Goal: Task Accomplishment & Management: Manage account settings

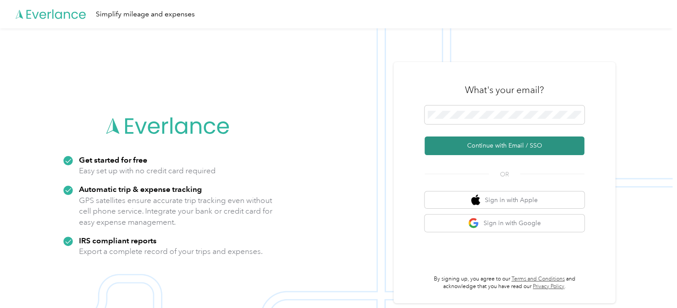
click at [496, 146] on button "Continue with Email / SSO" at bounding box center [504, 146] width 160 height 19
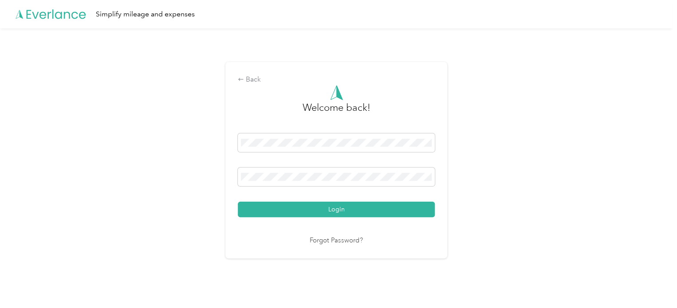
click at [238, 202] on button "Login" at bounding box center [336, 210] width 197 height 16
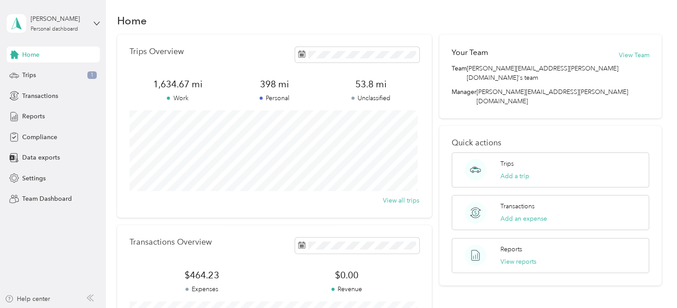
scroll to position [0, 0]
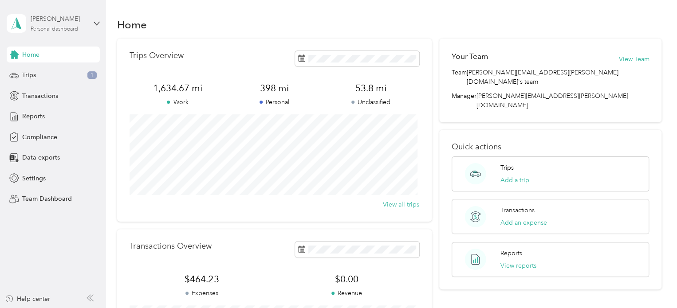
click at [50, 27] on div "Personal dashboard" at bounding box center [54, 29] width 47 height 5
click at [27, 75] on div "Team dashboard" at bounding box center [150, 72] width 275 height 16
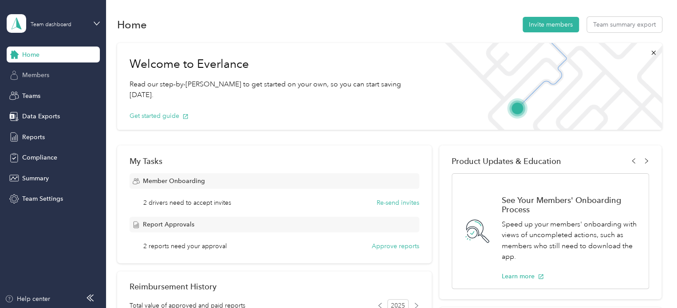
click at [29, 72] on span "Members" at bounding box center [35, 75] width 27 height 9
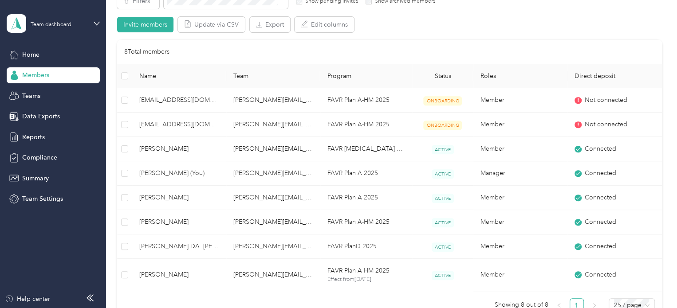
scroll to position [177, 0]
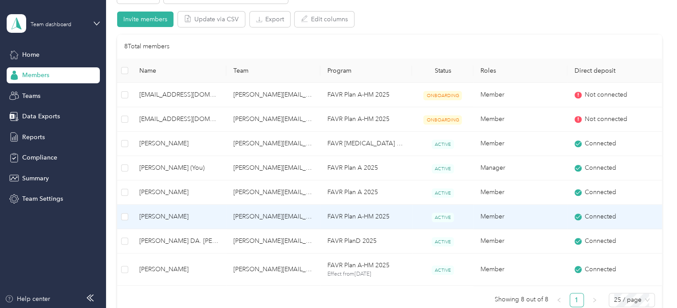
click at [157, 212] on span "[PERSON_NAME]" at bounding box center [179, 217] width 80 height 10
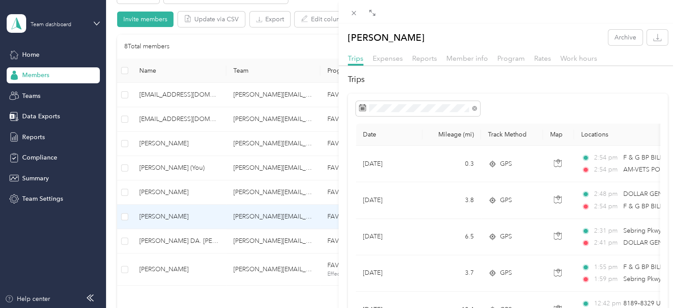
drag, startPoint x: 354, startPoint y: 16, endPoint x: 349, endPoint y: 23, distance: 9.0
click at [354, 16] on icon at bounding box center [354, 13] width 8 height 8
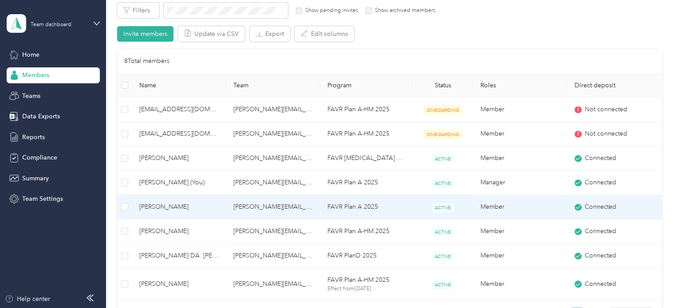
scroll to position [222, 0]
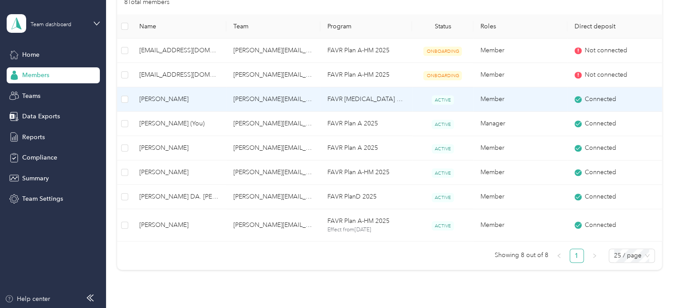
click at [174, 100] on span "[PERSON_NAME]" at bounding box center [179, 99] width 80 height 10
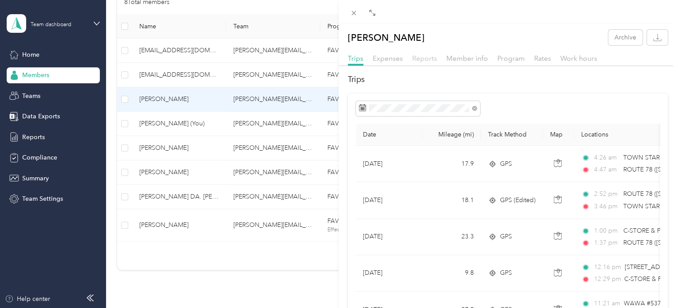
click at [420, 60] on span "Reports" at bounding box center [424, 58] width 25 height 8
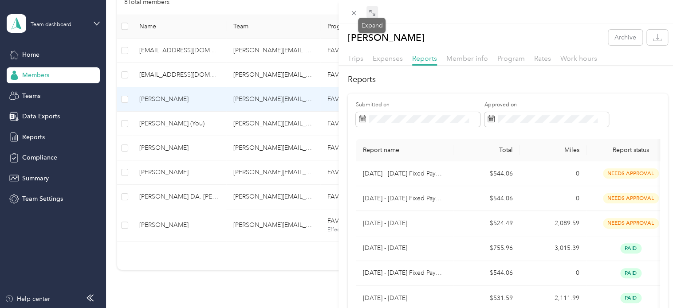
click at [372, 10] on icon at bounding box center [372, 12] width 7 height 7
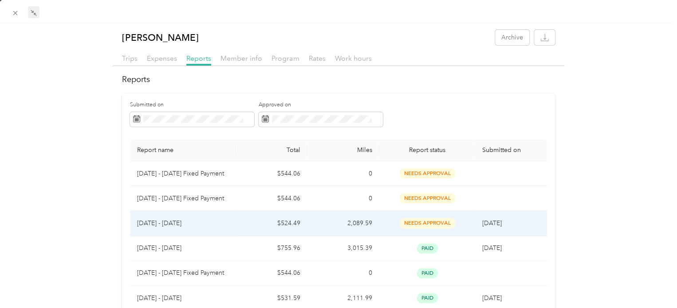
click at [154, 220] on p "[DATE] - [DATE]" at bounding box center [182, 224] width 91 height 10
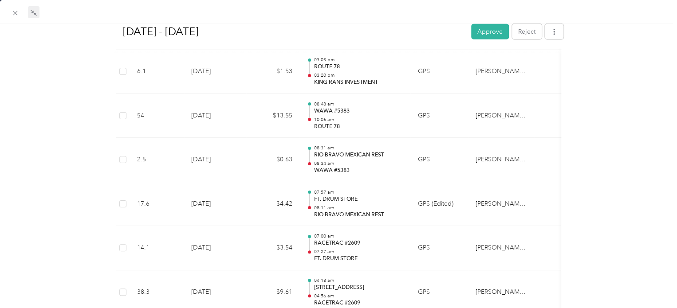
scroll to position [1064, 0]
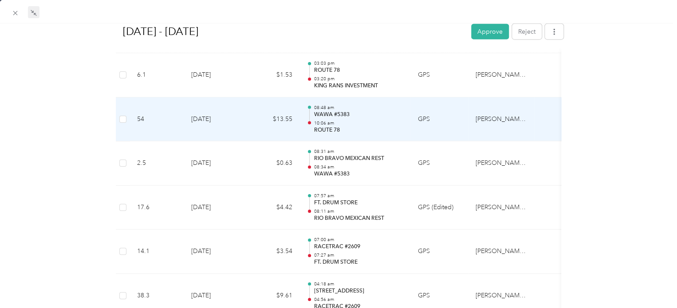
click at [318, 130] on p "ROUTE 78" at bounding box center [359, 130] width 90 height 8
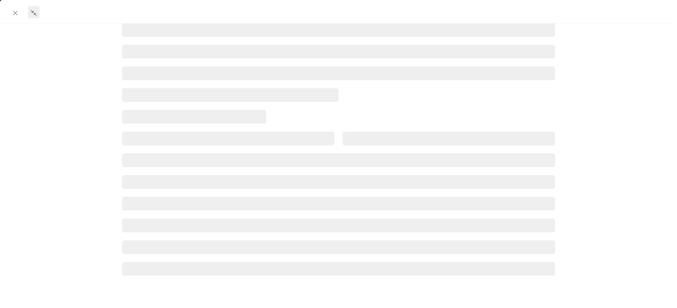
scroll to position [219, 0]
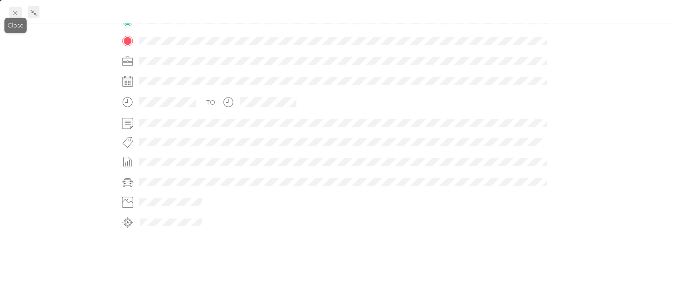
click at [15, 16] on icon at bounding box center [16, 13] width 8 height 8
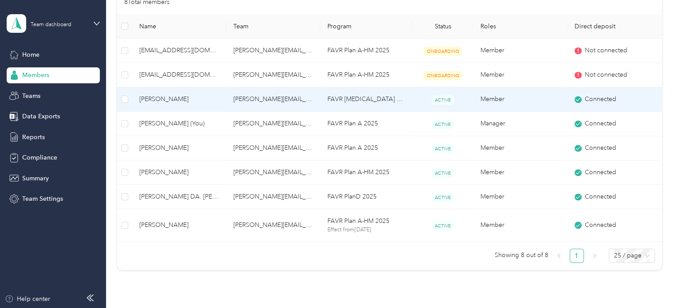
click at [161, 98] on span "[PERSON_NAME]" at bounding box center [179, 99] width 80 height 10
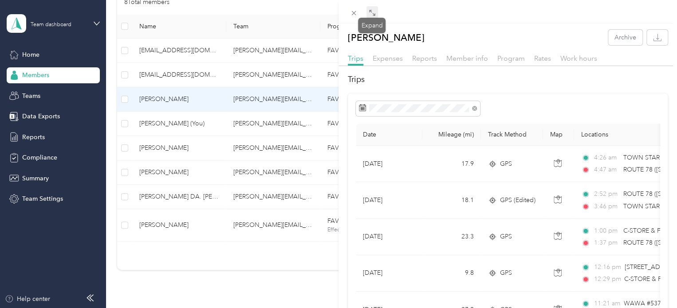
click at [371, 14] on icon at bounding box center [372, 12] width 7 height 7
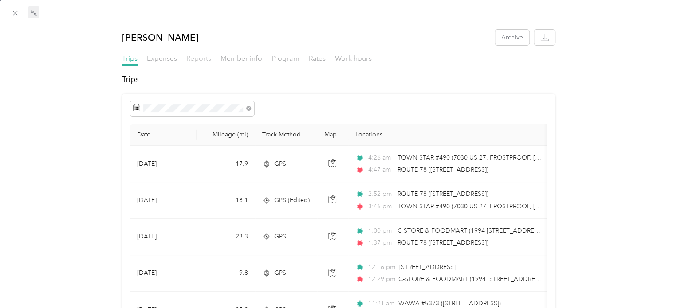
click at [192, 61] on span "Reports" at bounding box center [198, 58] width 25 height 8
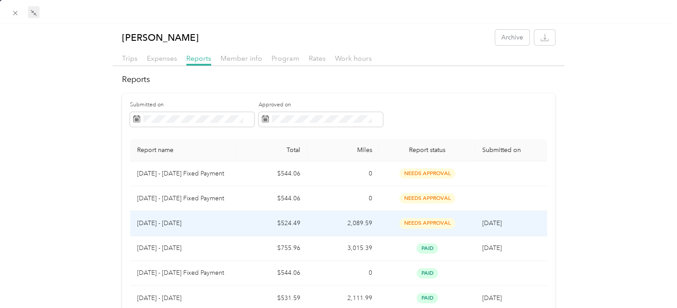
click at [161, 224] on p "[DATE] - [DATE]" at bounding box center [182, 224] width 91 height 10
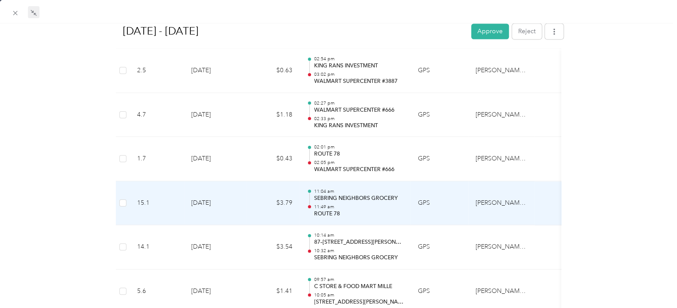
scroll to position [5820, 0]
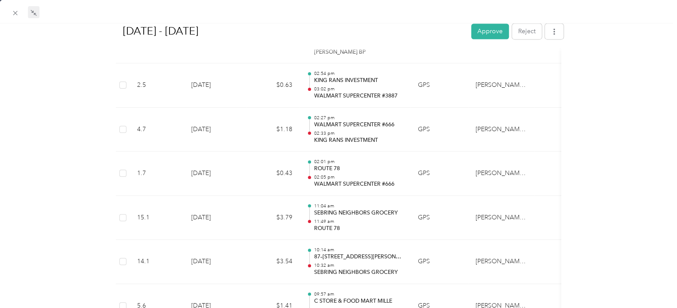
click at [475, 31] on button "Approve" at bounding box center [490, 32] width 38 height 16
click at [14, 17] on span at bounding box center [15, 13] width 12 height 12
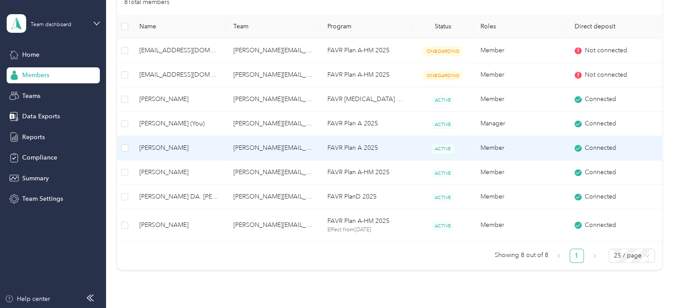
click at [155, 149] on span "[PERSON_NAME]" at bounding box center [179, 148] width 80 height 10
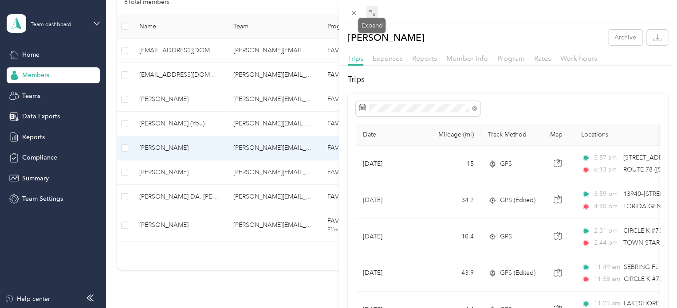
click at [376, 13] on span at bounding box center [372, 12] width 12 height 12
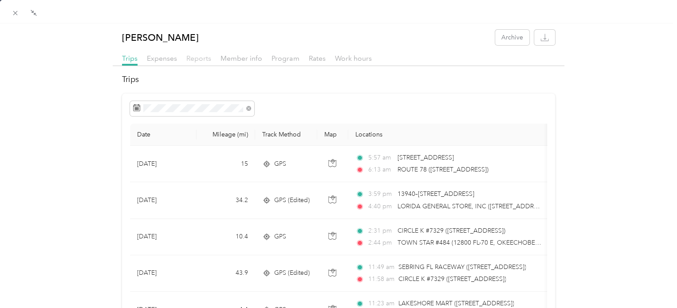
click at [193, 58] on span "Reports" at bounding box center [198, 58] width 25 height 8
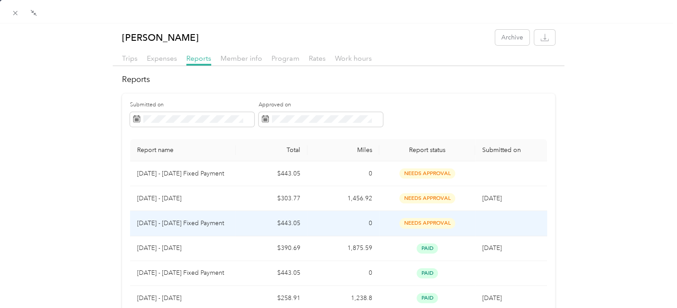
click at [165, 224] on p "[DATE] - [DATE] Fixed Payment" at bounding box center [182, 224] width 91 height 10
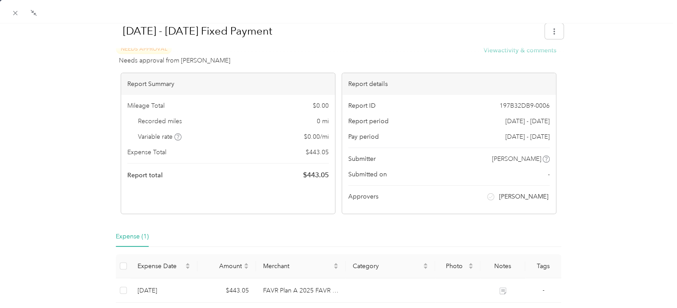
scroll to position [5, 0]
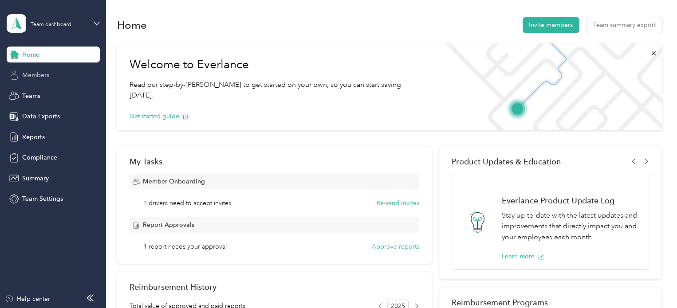
click at [38, 74] on span "Members" at bounding box center [35, 75] width 27 height 9
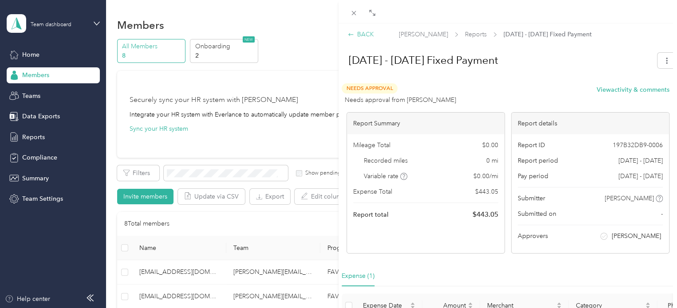
click at [348, 33] on icon at bounding box center [351, 34] width 6 height 6
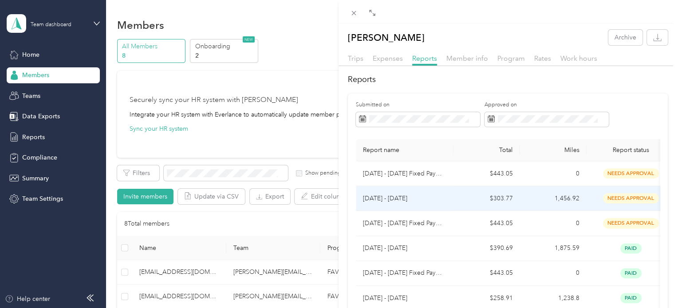
click at [394, 198] on p "[DATE] - [DATE]" at bounding box center [404, 199] width 83 height 10
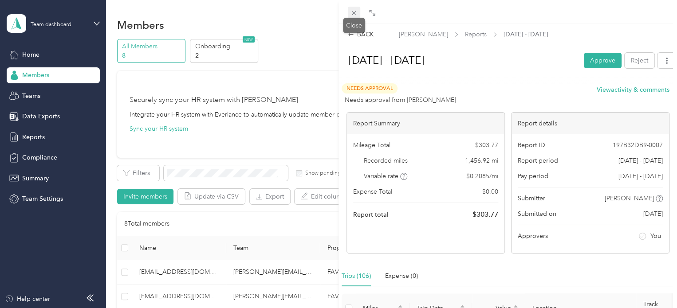
drag, startPoint x: 357, startPoint y: 11, endPoint x: 353, endPoint y: 14, distance: 4.7
click at [353, 14] on icon at bounding box center [354, 13] width 8 height 8
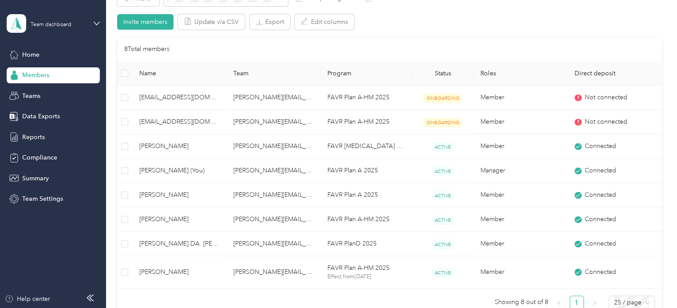
scroll to position [177, 0]
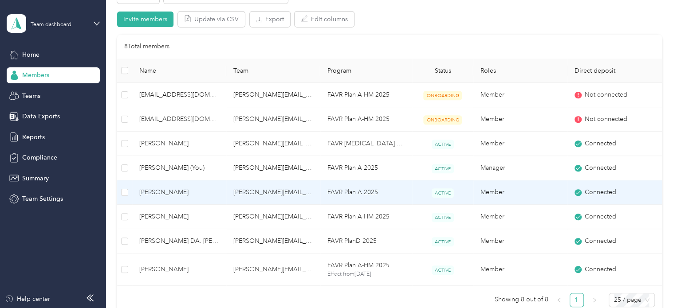
click at [162, 194] on span "[PERSON_NAME]" at bounding box center [179, 193] width 80 height 10
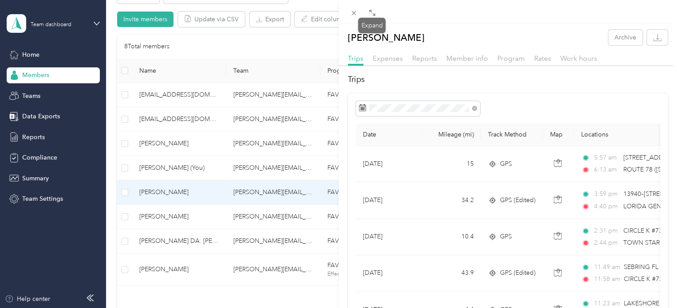
drag, startPoint x: 373, startPoint y: 12, endPoint x: 376, endPoint y: 16, distance: 5.1
click at [375, 15] on icon at bounding box center [372, 12] width 7 height 7
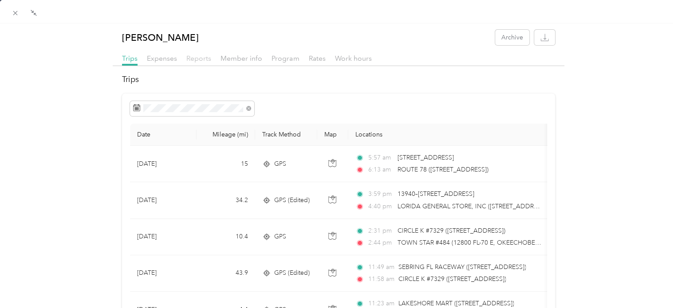
click at [195, 61] on span "Reports" at bounding box center [198, 58] width 25 height 8
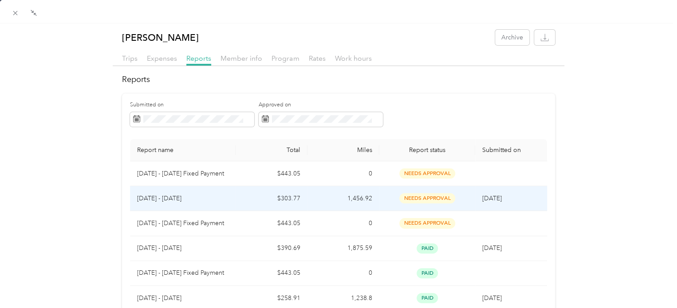
click at [157, 198] on p "[DATE] - [DATE]" at bounding box center [182, 199] width 91 height 10
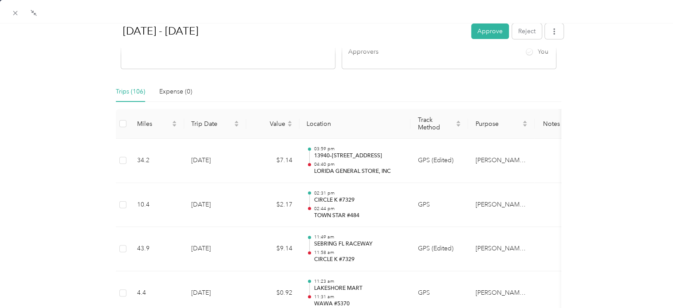
scroll to position [229, 0]
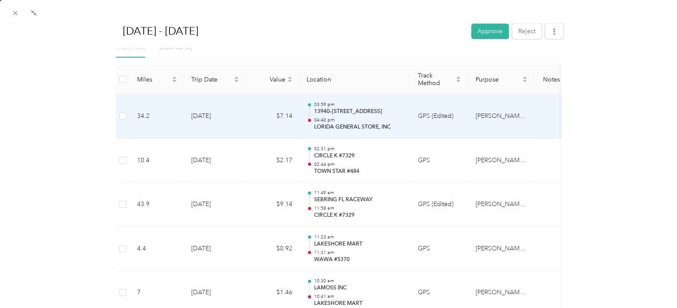
click at [328, 111] on p "13940–[STREET_ADDRESS]" at bounding box center [359, 112] width 90 height 8
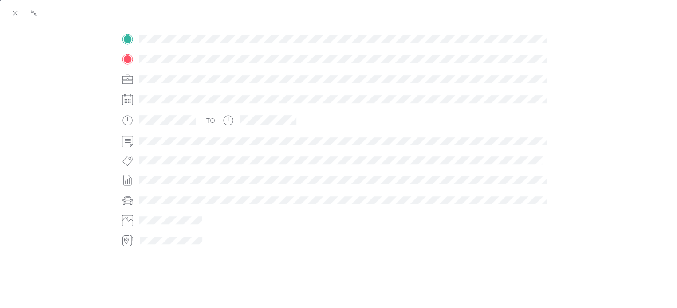
scroll to position [219, 0]
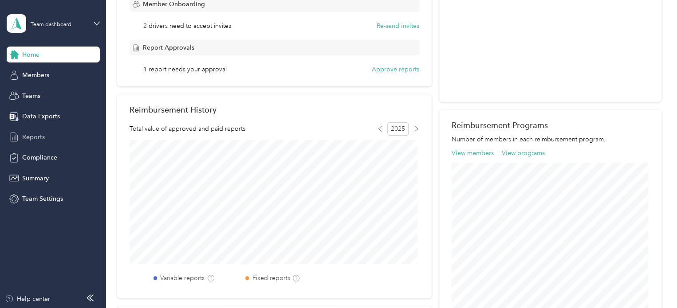
click at [32, 138] on span "Reports" at bounding box center [33, 137] width 23 height 9
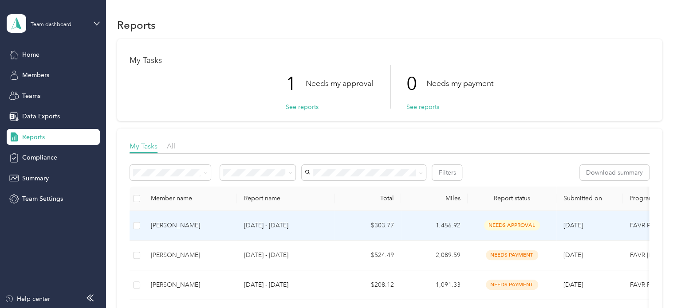
click at [163, 224] on div "[PERSON_NAME]" at bounding box center [190, 226] width 79 height 10
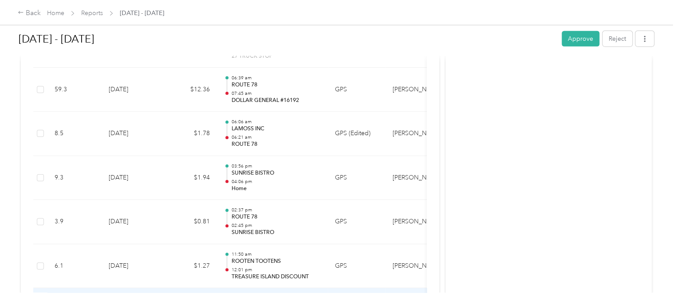
scroll to position [4546, 0]
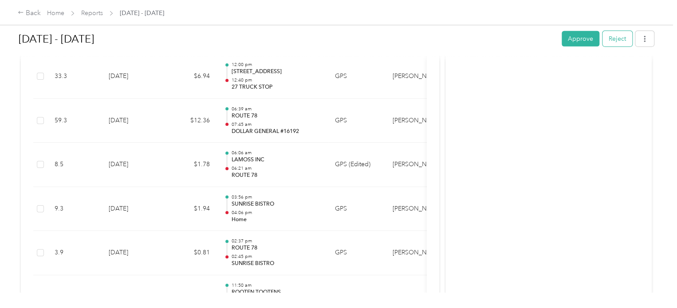
click at [610, 43] on button "Reject" at bounding box center [617, 39] width 30 height 16
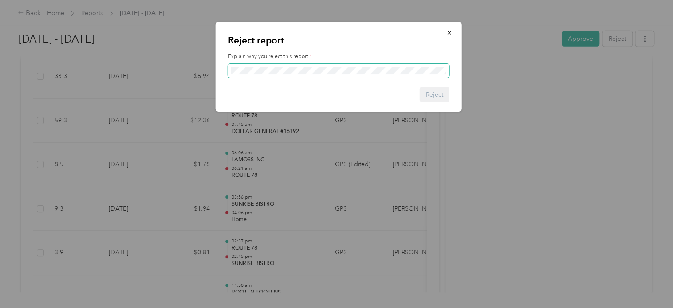
click at [257, 66] on span at bounding box center [338, 71] width 221 height 14
click at [309, 161] on div at bounding box center [338, 154] width 677 height 308
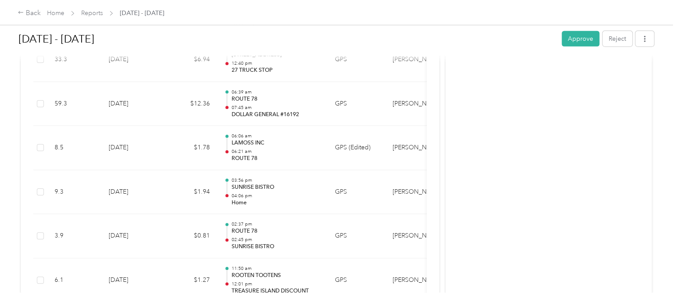
scroll to position [4524, 0]
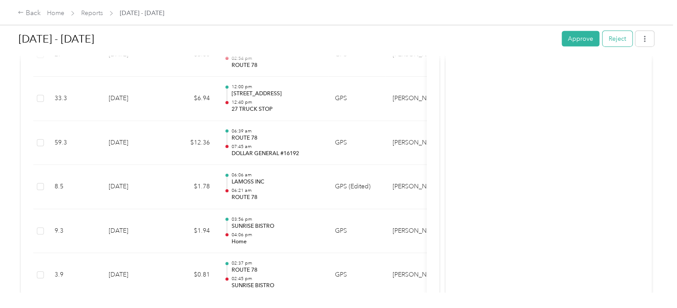
click at [612, 43] on button "Reject" at bounding box center [617, 39] width 30 height 16
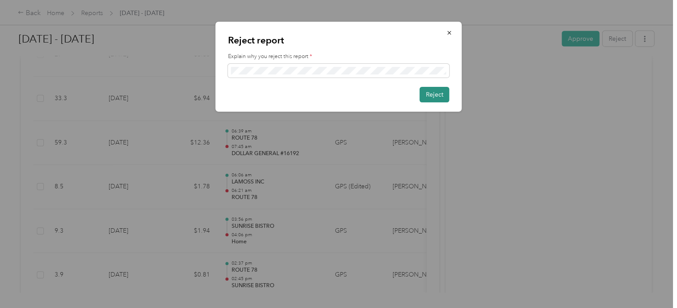
click at [432, 92] on button "Reject" at bounding box center [435, 95] width 30 height 16
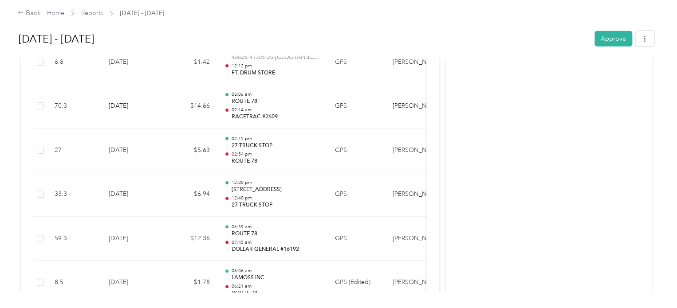
scroll to position [4412, 0]
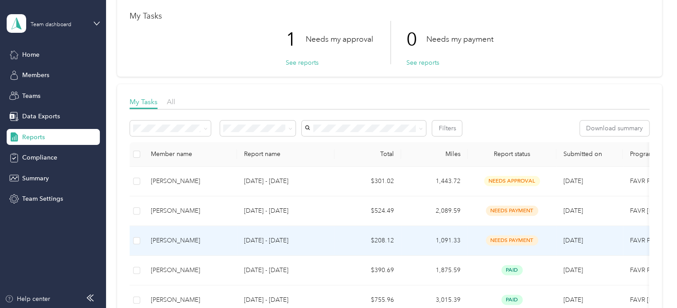
scroll to position [89, 0]
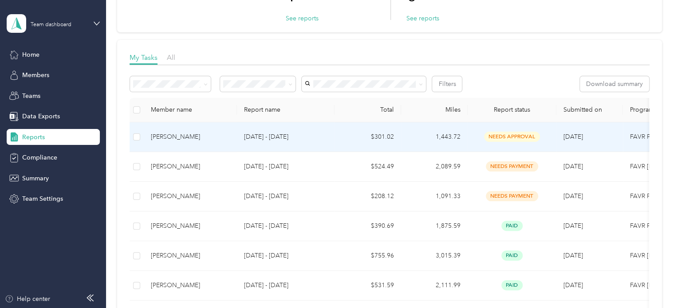
click at [169, 133] on div "[PERSON_NAME]" at bounding box center [190, 137] width 79 height 10
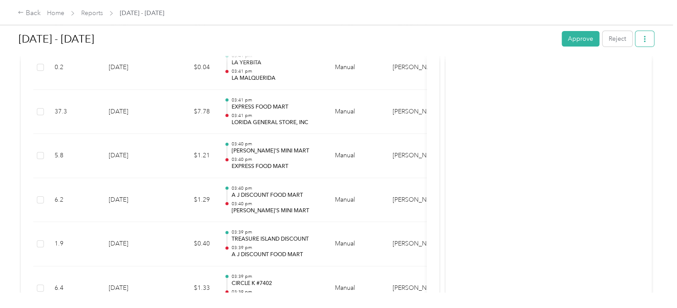
scroll to position [3172, 0]
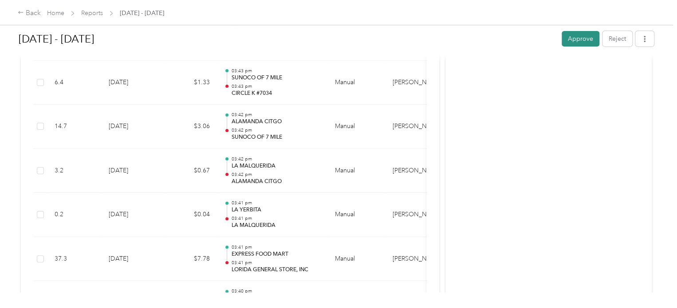
click at [571, 37] on button "Approve" at bounding box center [580, 39] width 38 height 16
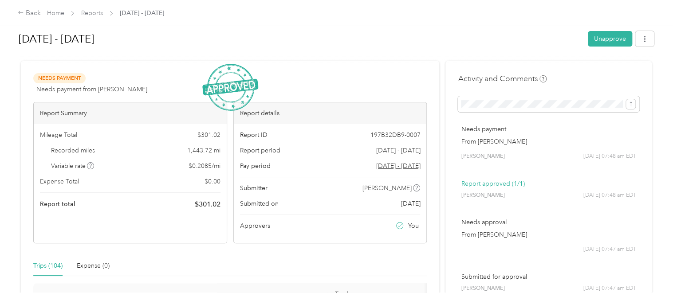
scroll to position [0, 0]
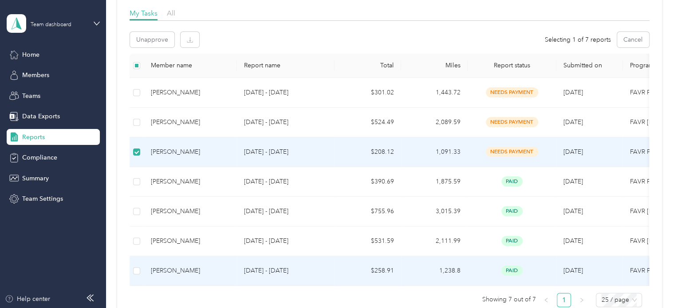
drag, startPoint x: 190, startPoint y: 282, endPoint x: 220, endPoint y: 284, distance: 30.7
click at [220, 284] on td "[PERSON_NAME]" at bounding box center [190, 271] width 93 height 30
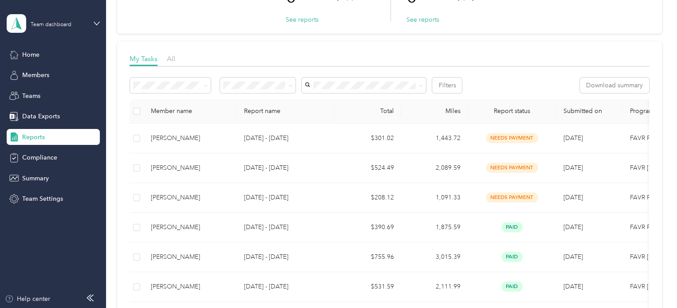
scroll to position [89, 0]
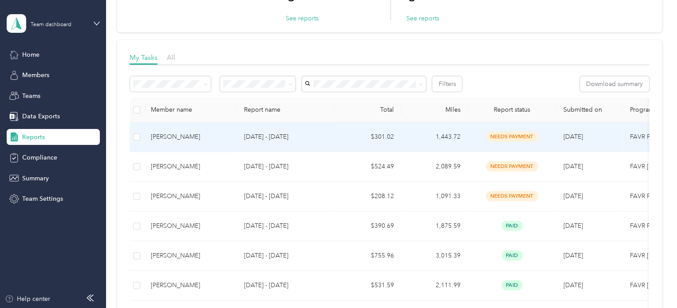
click at [169, 138] on div "[PERSON_NAME]" at bounding box center [190, 137] width 79 height 10
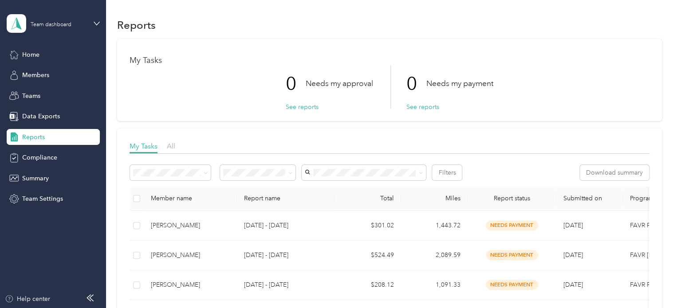
drag, startPoint x: 34, startPoint y: 53, endPoint x: 115, endPoint y: 67, distance: 82.3
click at [44, 55] on div "Home" at bounding box center [53, 55] width 93 height 16
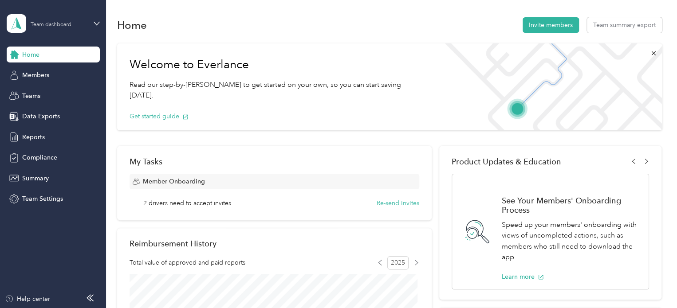
click at [43, 22] on div "Team dashboard" at bounding box center [51, 24] width 41 height 5
click at [44, 69] on div "Team dashboard" at bounding box center [38, 67] width 49 height 9
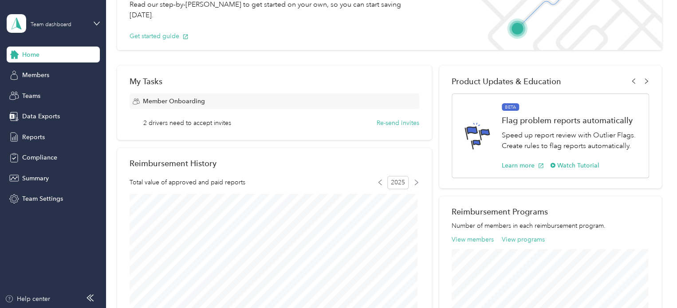
scroll to position [36, 0]
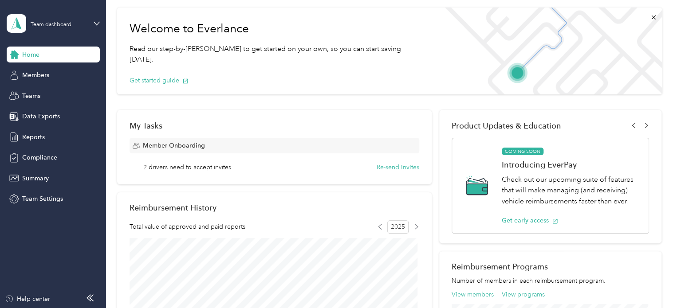
click at [241, 149] on div "Member Onboarding" at bounding box center [274, 146] width 290 height 16
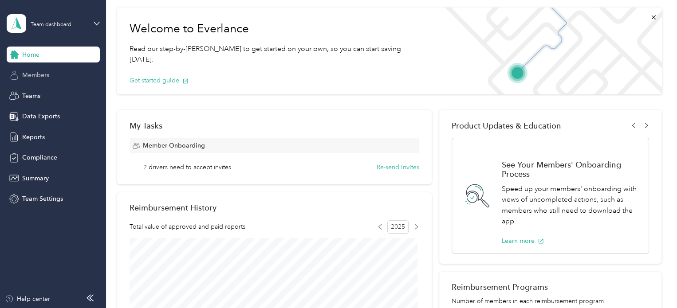
click at [63, 77] on div "Members" at bounding box center [53, 75] width 93 height 16
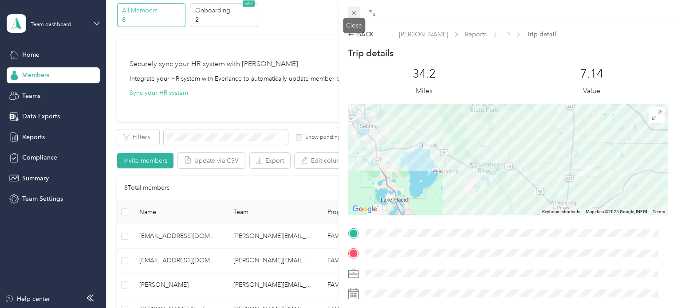
click at [354, 16] on icon at bounding box center [354, 13] width 8 height 8
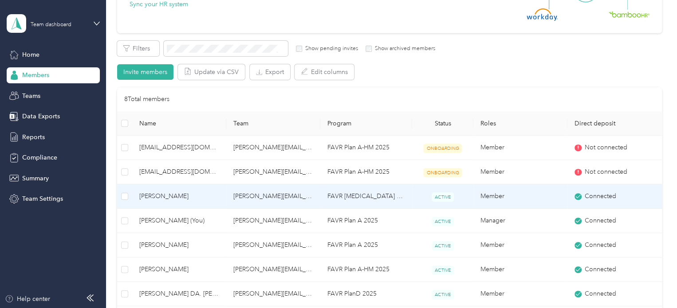
scroll to position [213, 0]
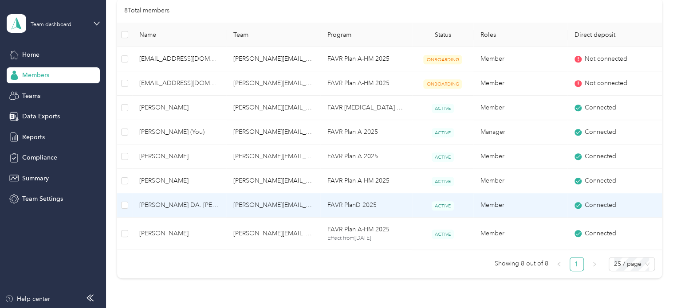
click at [157, 204] on span "[PERSON_NAME] DA. [PERSON_NAME]" at bounding box center [179, 205] width 80 height 10
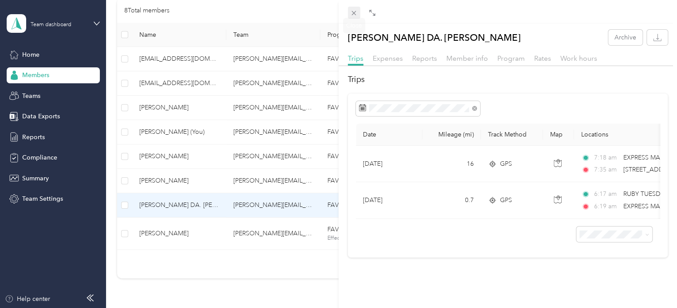
click at [352, 16] on icon at bounding box center [354, 13] width 8 height 8
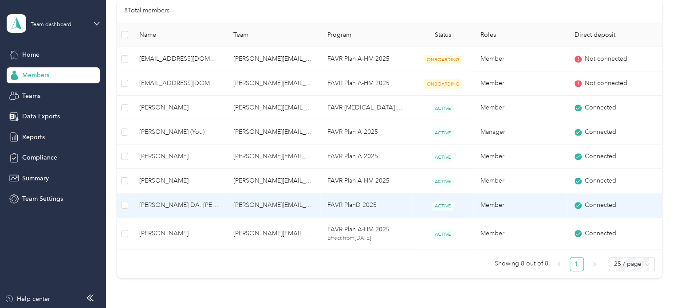
click at [160, 204] on span "[PERSON_NAME] DA. [PERSON_NAME]" at bounding box center [179, 205] width 80 height 10
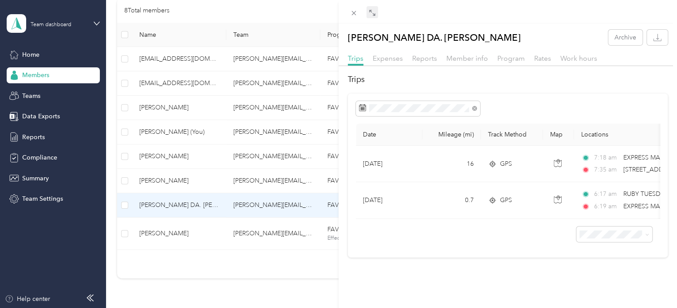
click at [374, 18] on div "Expand" at bounding box center [371, 26] width 27 height 16
click at [374, 12] on icon at bounding box center [372, 12] width 7 height 7
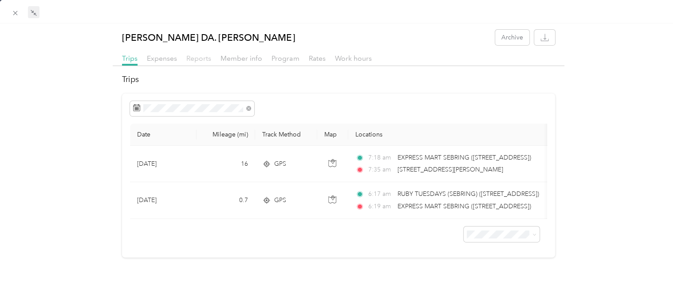
click at [194, 60] on span "Reports" at bounding box center [198, 58] width 25 height 8
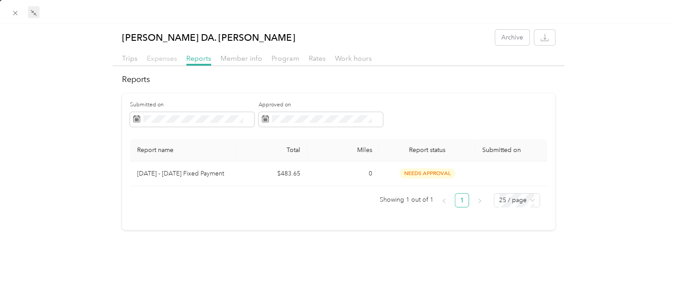
click at [154, 55] on span "Expenses" at bounding box center [162, 58] width 30 height 8
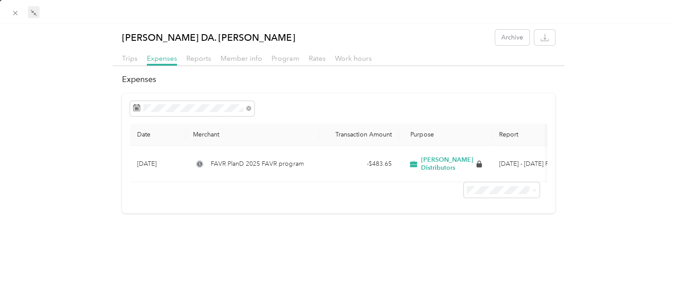
click at [8, 12] on div at bounding box center [338, 12] width 677 height 24
click at [16, 12] on icon at bounding box center [15, 13] width 4 height 4
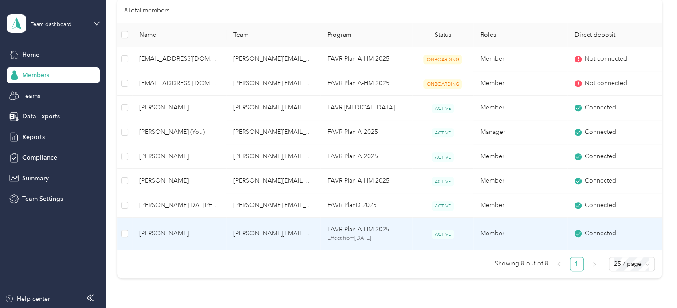
click at [170, 229] on span "[PERSON_NAME]" at bounding box center [179, 234] width 80 height 10
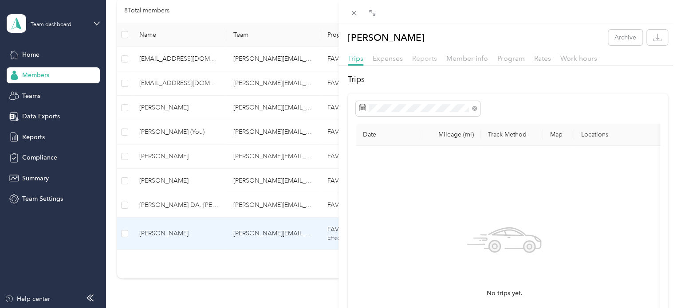
click at [420, 57] on span "Reports" at bounding box center [424, 58] width 25 height 8
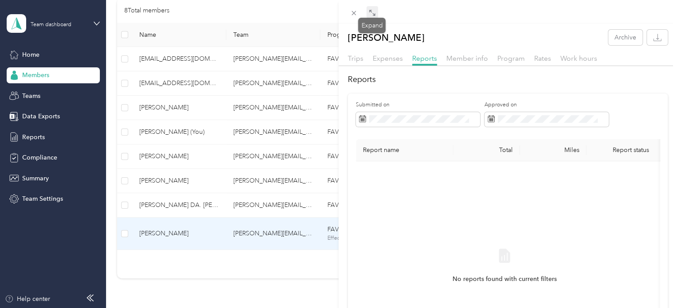
click at [369, 15] on icon at bounding box center [372, 12] width 7 height 7
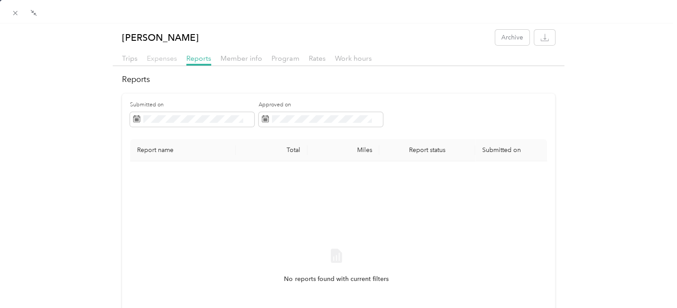
click at [158, 59] on span "Expenses" at bounding box center [162, 58] width 30 height 8
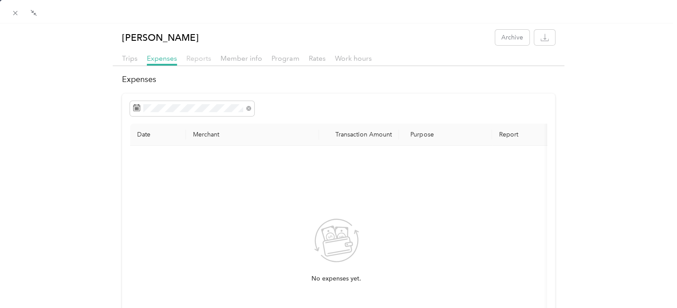
click at [204, 58] on span "Reports" at bounding box center [198, 58] width 25 height 8
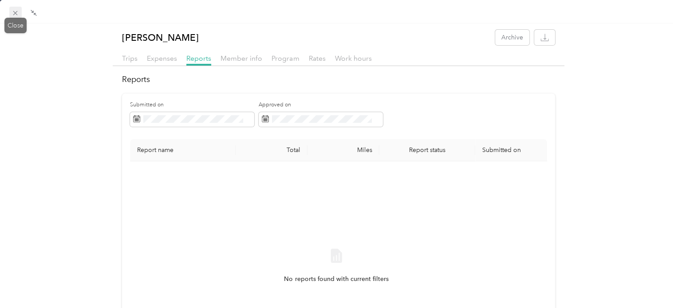
click at [16, 16] on icon at bounding box center [16, 13] width 8 height 8
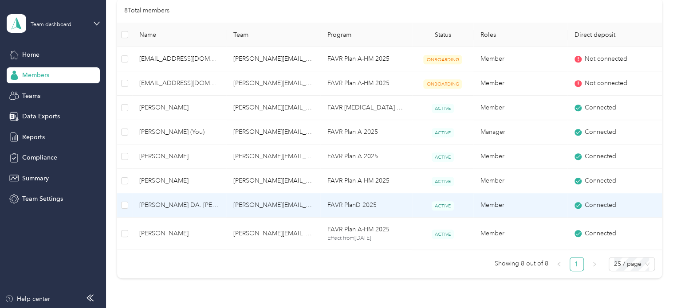
click at [184, 203] on span "[PERSON_NAME] DA. [PERSON_NAME]" at bounding box center [179, 205] width 80 height 10
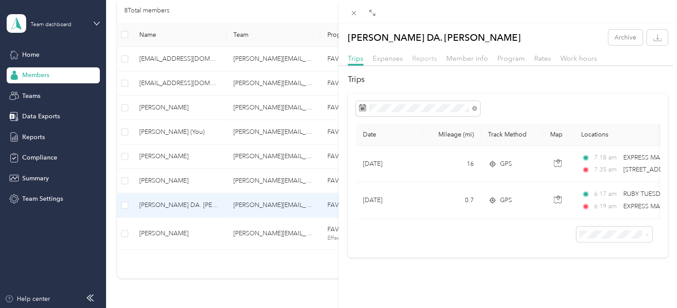
click at [423, 56] on span "Reports" at bounding box center [424, 58] width 25 height 8
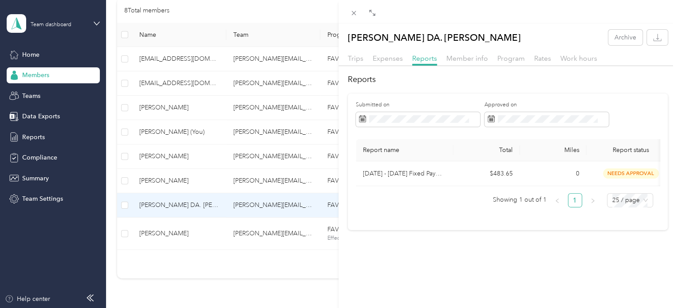
drag, startPoint x: 352, startPoint y: 18, endPoint x: 344, endPoint y: 21, distance: 8.8
click at [352, 17] on span at bounding box center [354, 13] width 12 height 12
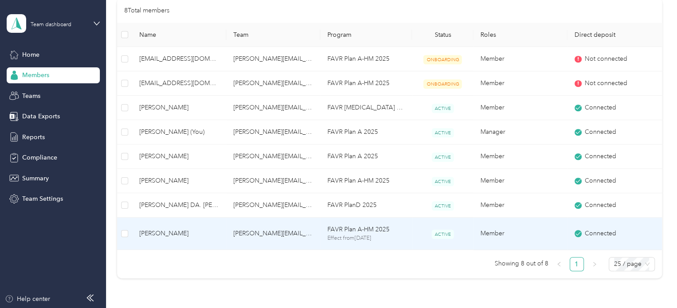
click at [165, 232] on span "[PERSON_NAME]" at bounding box center [179, 234] width 80 height 10
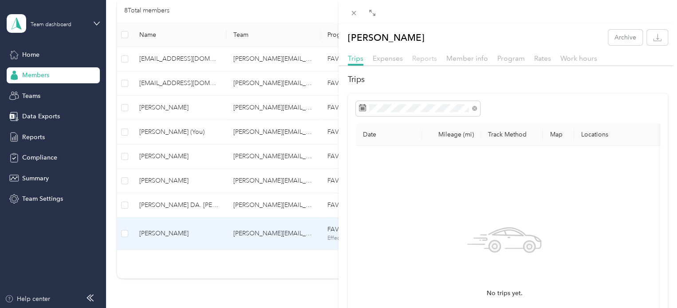
click at [426, 61] on span "Reports" at bounding box center [424, 58] width 25 height 8
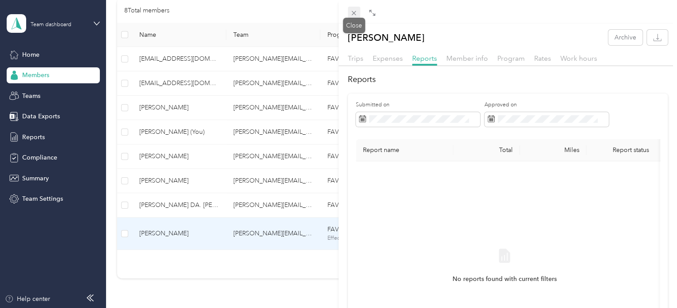
click at [355, 15] on icon at bounding box center [354, 13] width 8 height 8
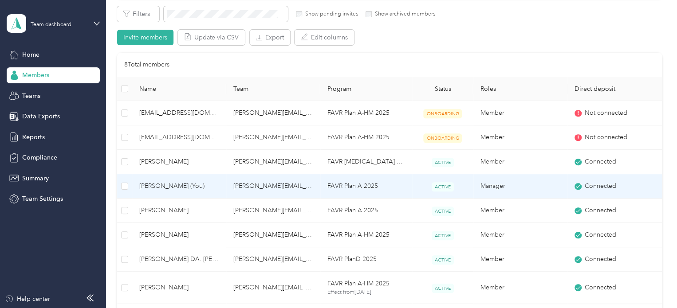
scroll to position [169, 0]
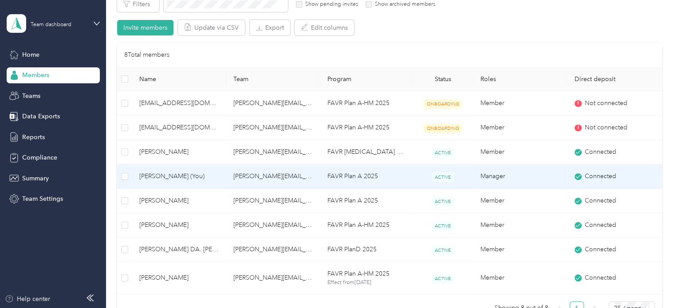
click at [158, 177] on span "[PERSON_NAME] (You)" at bounding box center [179, 177] width 80 height 10
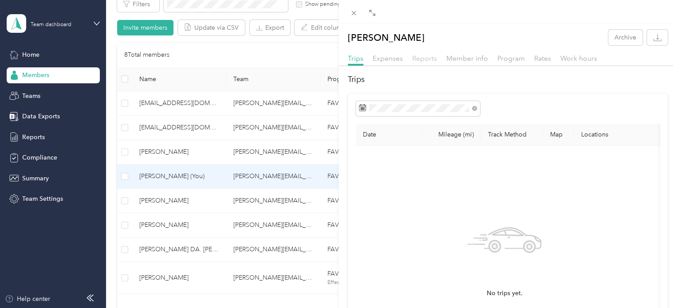
click at [422, 59] on span "Reports" at bounding box center [424, 58] width 25 height 8
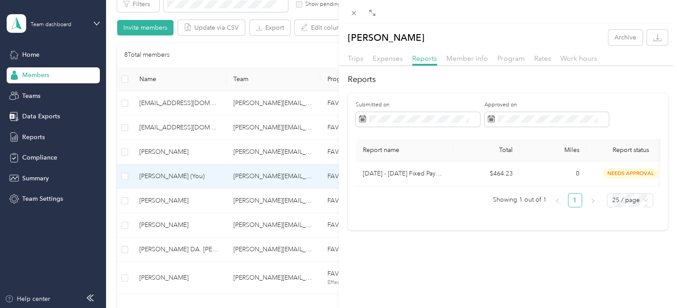
click at [352, 18] on div "Close" at bounding box center [354, 26] width 22 height 16
click at [354, 12] on icon at bounding box center [354, 13] width 4 height 4
